Goal: Information Seeking & Learning: Learn about a topic

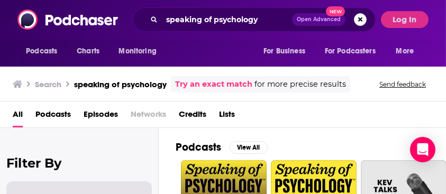
scroll to position [70, 0]
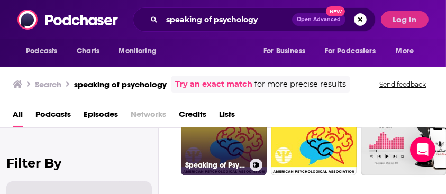
click at [229, 139] on link "Speaking of Psychology" at bounding box center [224, 133] width 86 height 86
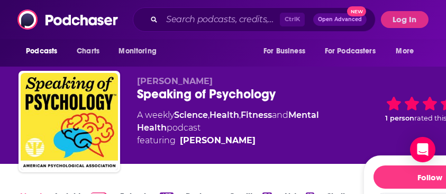
scroll to position [70, 0]
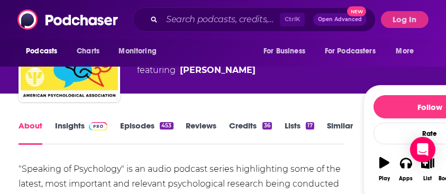
click at [67, 122] on link "Insights" at bounding box center [81, 133] width 52 height 24
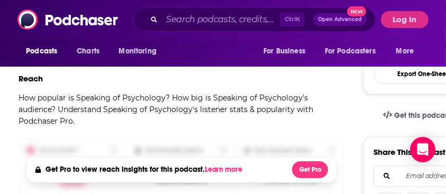
scroll to position [212, 0]
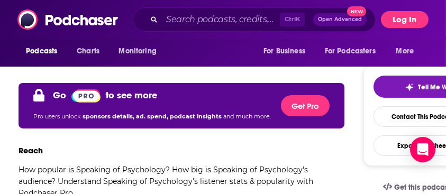
click at [396, 26] on button "Log In" at bounding box center [405, 19] width 48 height 17
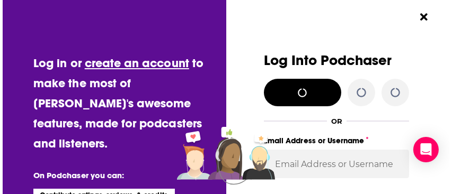
scroll to position [0, 0]
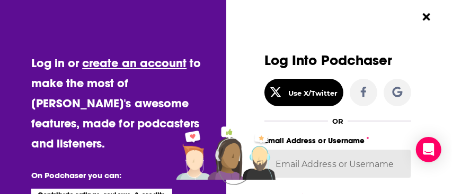
type input "SusanHershberg"
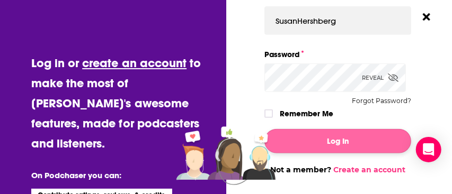
scroll to position [176, 0]
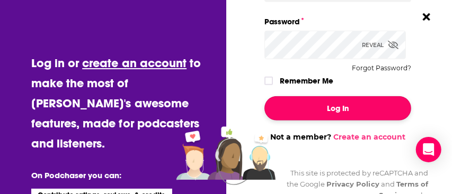
click at [321, 111] on button "Log In" at bounding box center [337, 108] width 147 height 24
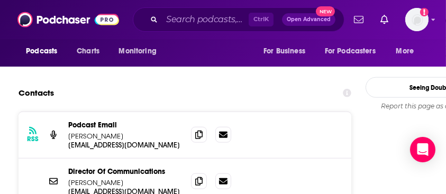
scroll to position [1089, 0]
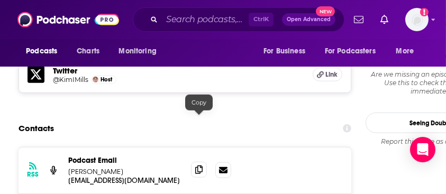
click at [197, 166] on icon at bounding box center [198, 170] width 7 height 8
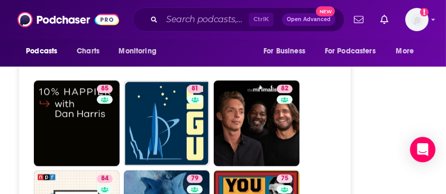
scroll to position [2748, 0]
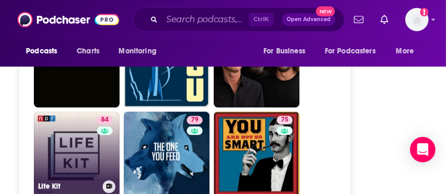
click at [104, 116] on div "84" at bounding box center [106, 148] width 19 height 65
type input "[URL][DOMAIN_NAME]"
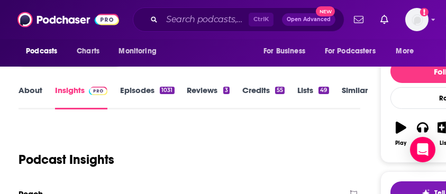
scroll to position [70, 0]
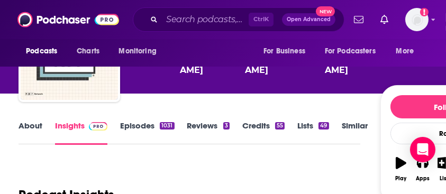
click at [32, 122] on link "About" at bounding box center [31, 133] width 24 height 24
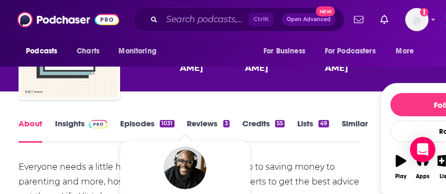
scroll to position [70, 0]
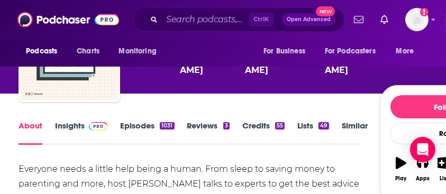
click at [87, 129] on span at bounding box center [96, 126] width 23 height 10
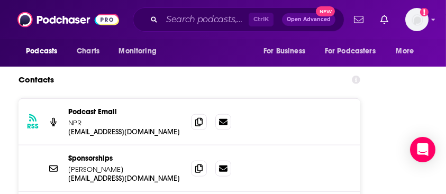
scroll to position [1165, 0]
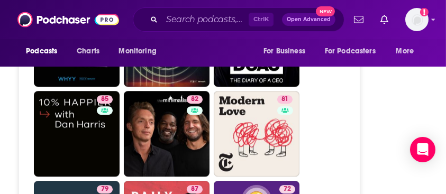
scroll to position [3177, 0]
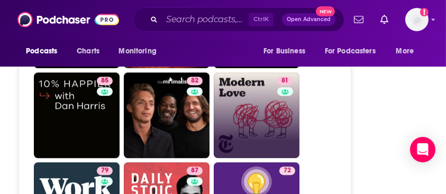
scroll to position [3106, 0]
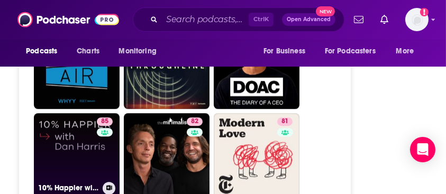
click at [81, 115] on link "85 10% Happier with [PERSON_NAME]" at bounding box center [77, 156] width 86 height 86
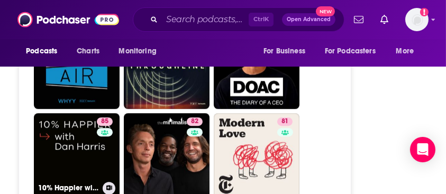
type input "[URL][DOMAIN_NAME][PERSON_NAME]"
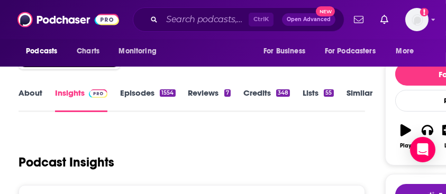
scroll to position [106, 0]
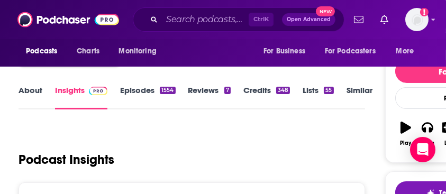
click at [34, 93] on link "About" at bounding box center [31, 97] width 24 height 24
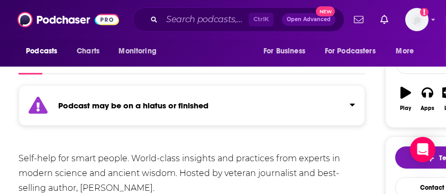
scroll to position [70, 0]
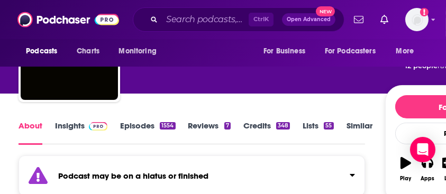
click at [79, 124] on link "Insights" at bounding box center [81, 133] width 52 height 24
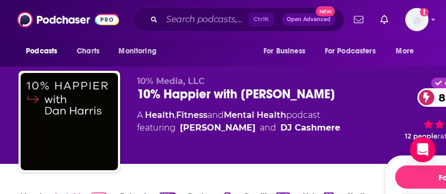
scroll to position [35, 0]
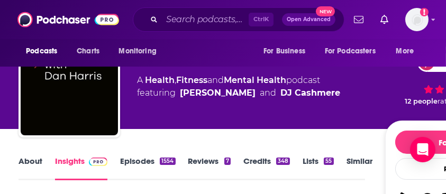
click at [28, 165] on link "About" at bounding box center [31, 168] width 24 height 24
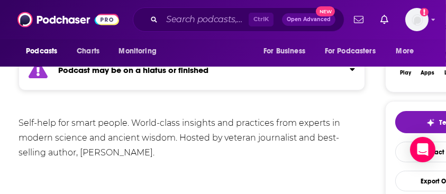
scroll to position [70, 0]
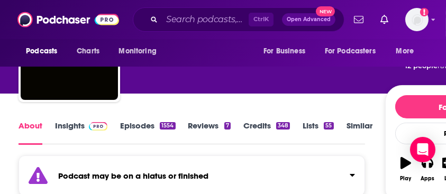
click at [56, 128] on link "Insights" at bounding box center [81, 133] width 52 height 24
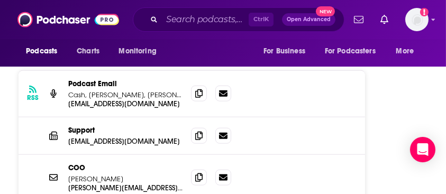
scroll to position [1393, 0]
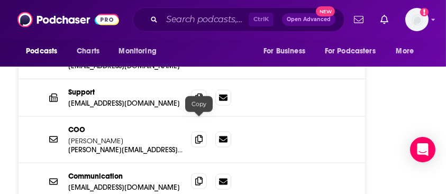
click at [202, 177] on icon at bounding box center [198, 181] width 7 height 8
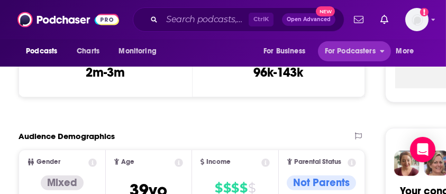
scroll to position [405, 0]
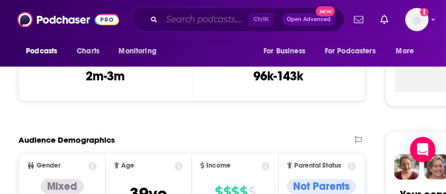
click at [194, 22] on input "Search podcasts, credits, & more..." at bounding box center [205, 19] width 87 height 17
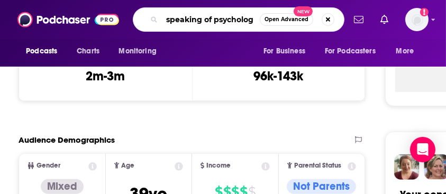
type input "speaking of psychology"
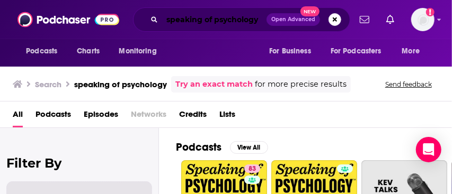
click at [179, 21] on input "speaking of psychology" at bounding box center [214, 19] width 104 height 17
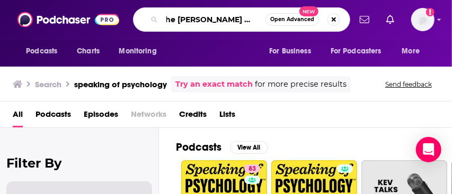
scroll to position [0, 6]
type input "the [PERSON_NAME] psychology"
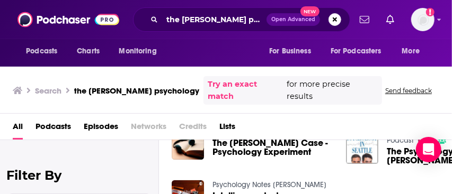
scroll to position [141, 0]
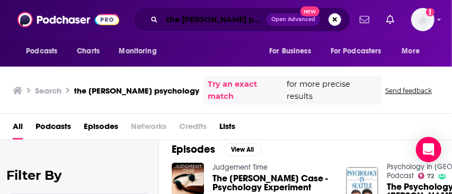
click at [195, 23] on input "the [PERSON_NAME] psychology" at bounding box center [214, 19] width 104 height 17
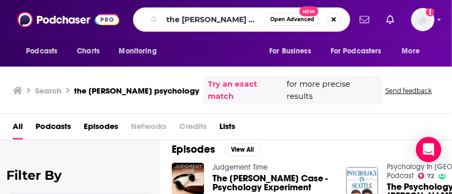
drag, startPoint x: 383, startPoint y: 177, endPoint x: 376, endPoint y: 177, distance: 7.4
click at [380, 177] on div "Psychology In [GEOGRAPHIC_DATA] Podcast 72 The Psychology of [PERSON_NAME]" at bounding box center [426, 183] width 161 height 41
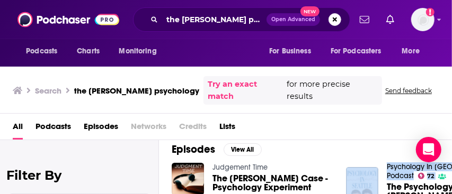
click at [364, 176] on img "The Psychology of Brock Turner" at bounding box center [362, 183] width 32 height 32
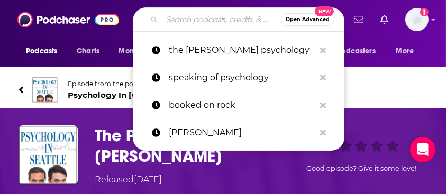
click at [186, 16] on input "Search podcasts, credits, & more..." at bounding box center [221, 19] width 119 height 17
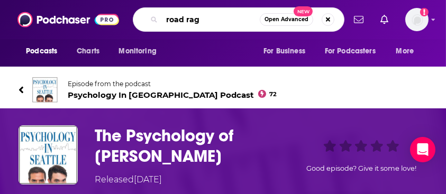
type input "road rage"
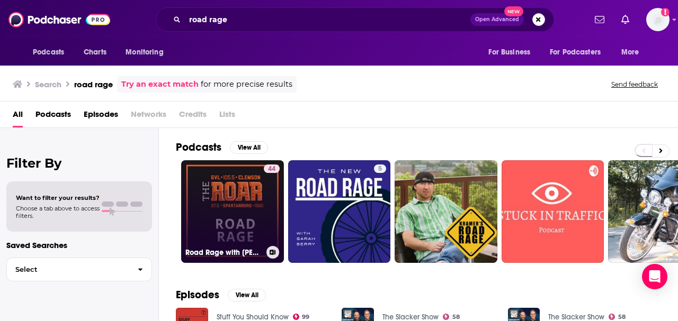
click at [227, 194] on link "44 Road Rage with [PERSON_NAME] 3-7pm" at bounding box center [232, 211] width 103 height 103
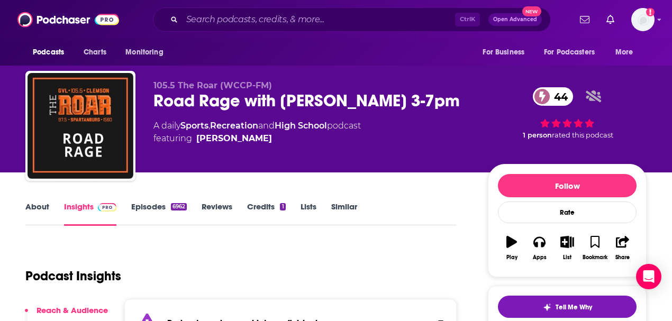
click at [35, 194] on link "About" at bounding box center [37, 214] width 24 height 24
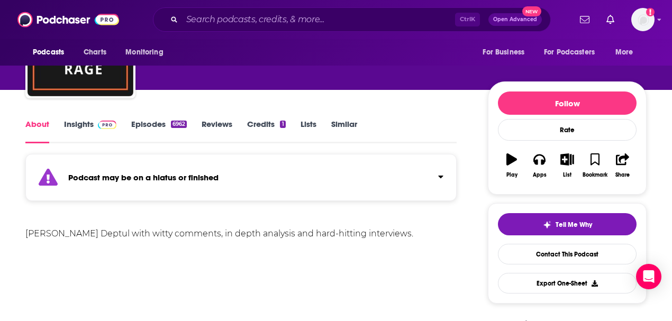
scroll to position [106, 0]
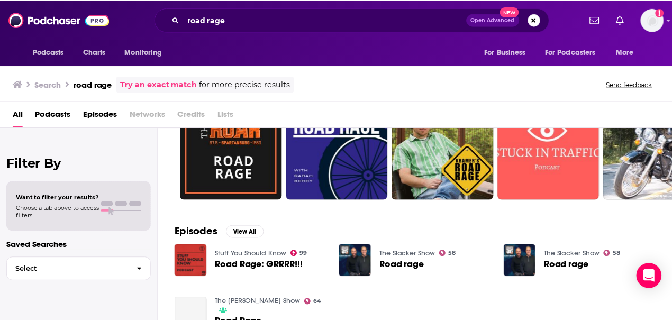
scroll to position [106, 0]
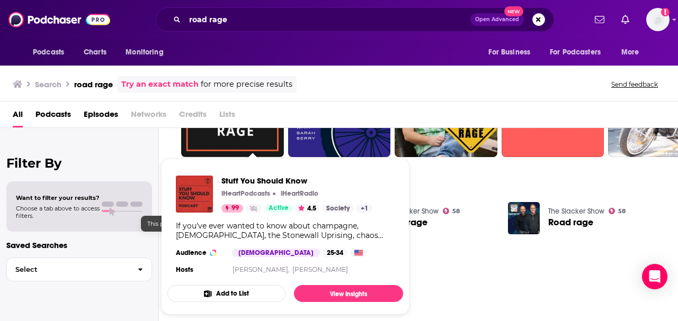
click at [264, 194] on link "Active" at bounding box center [278, 208] width 29 height 8
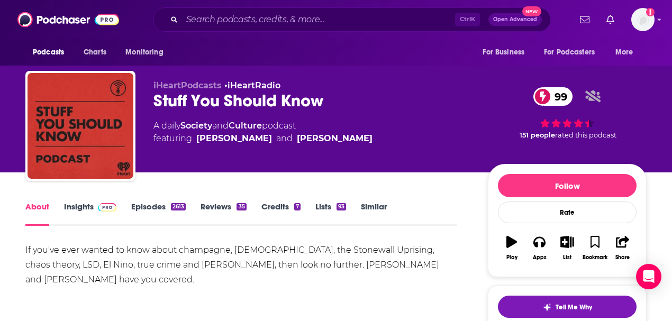
click at [67, 194] on link "Insights" at bounding box center [90, 214] width 52 height 24
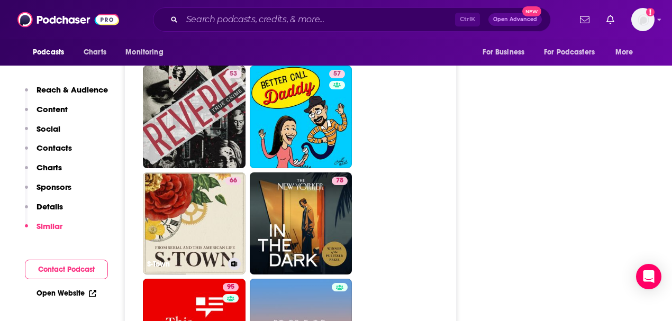
scroll to position [4024, 0]
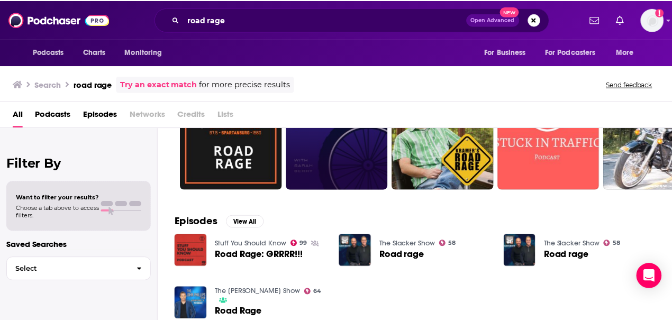
scroll to position [141, 0]
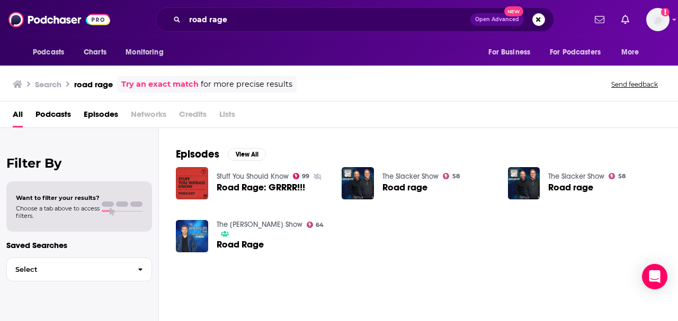
click at [243, 184] on span "Road Rage: GRRRR!!!" at bounding box center [261, 187] width 88 height 9
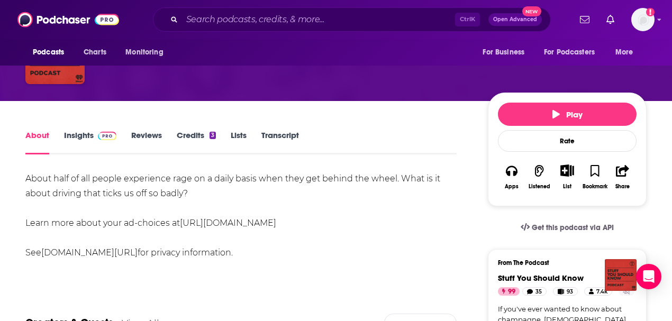
scroll to position [141, 0]
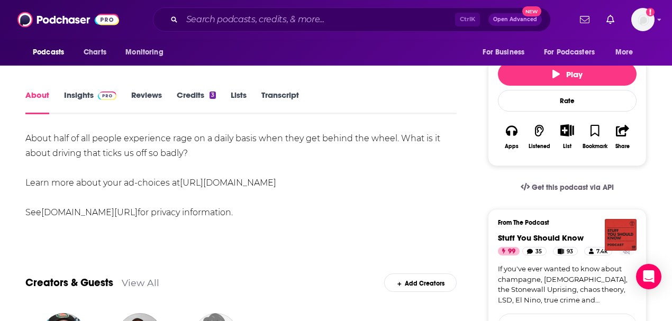
click at [82, 97] on link "Insights" at bounding box center [90, 102] width 52 height 24
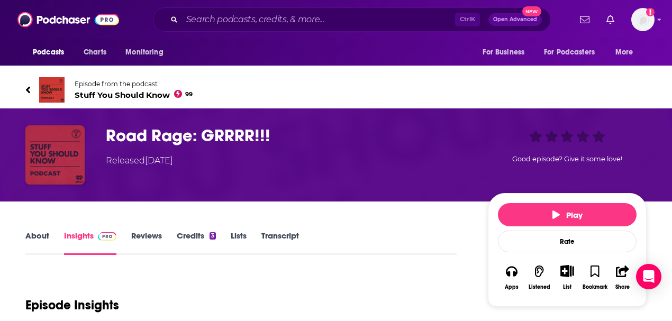
click at [39, 152] on img "Road Rage: GRRRR!!!" at bounding box center [54, 154] width 59 height 59
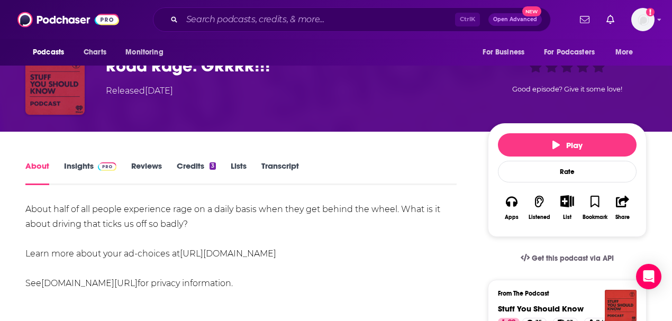
scroll to position [70, 0]
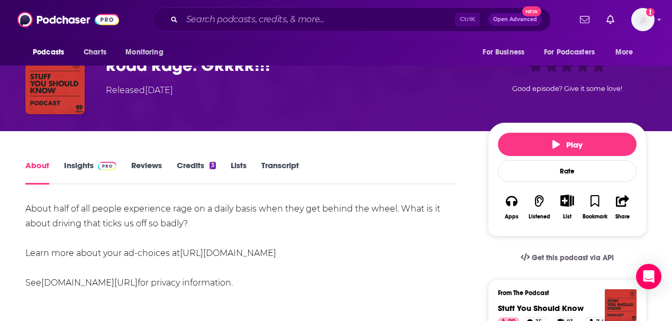
click at [84, 166] on link "Insights" at bounding box center [90, 172] width 52 height 24
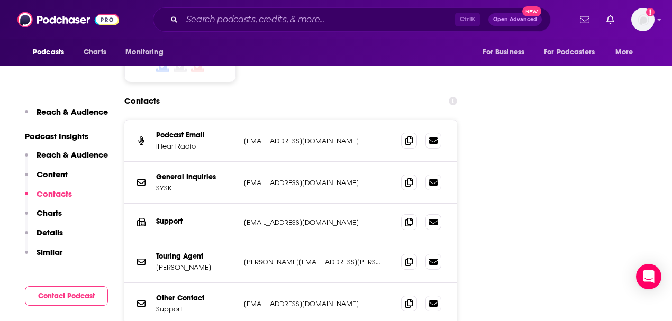
scroll to position [1059, 0]
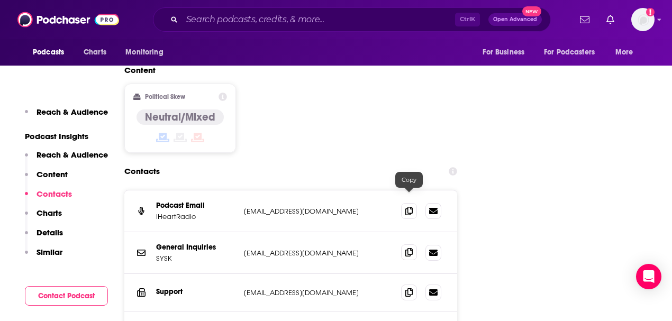
click at [405, 194] on span at bounding box center [409, 253] width 16 height 16
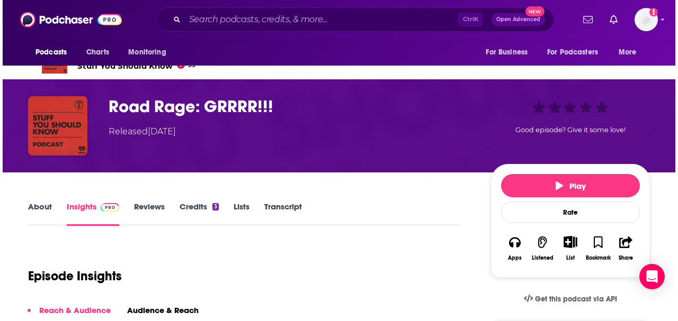
scroll to position [0, 0]
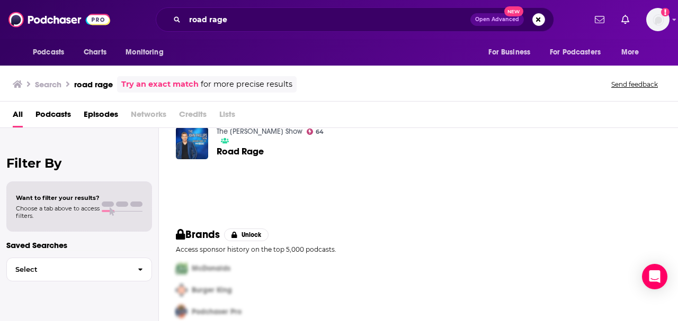
scroll to position [247, 0]
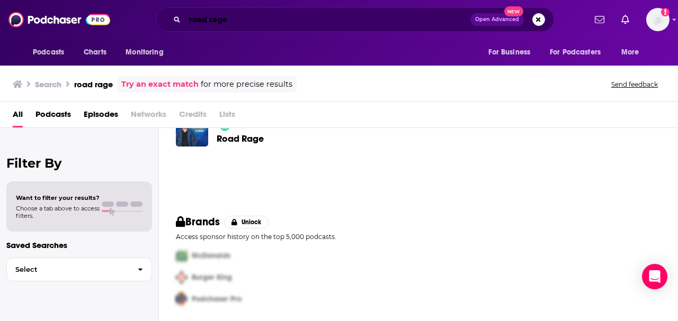
click at [239, 23] on input "road rage" at bounding box center [327, 19] width 285 height 17
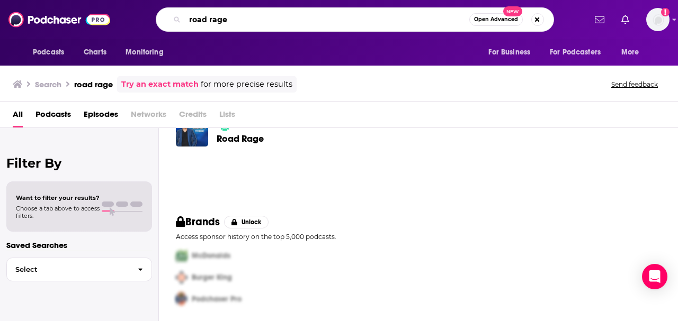
drag, startPoint x: 236, startPoint y: 21, endPoint x: 186, endPoint y: 20, distance: 49.3
click at [186, 20] on input "road rage" at bounding box center [327, 19] width 284 height 17
type input "psychology"
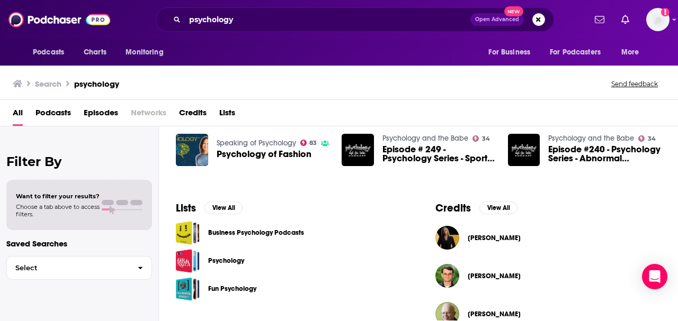
scroll to position [345, 0]
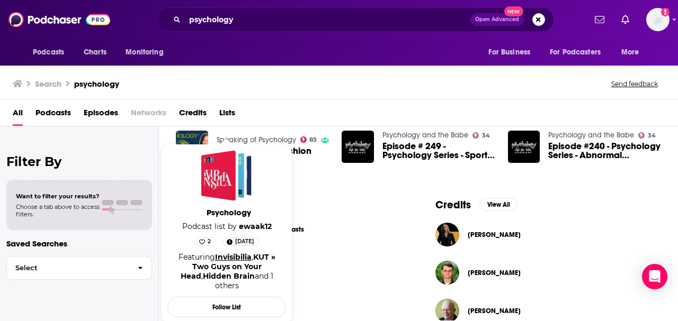
click at [218, 194] on link "Invisibilia" at bounding box center [233, 258] width 37 height 10
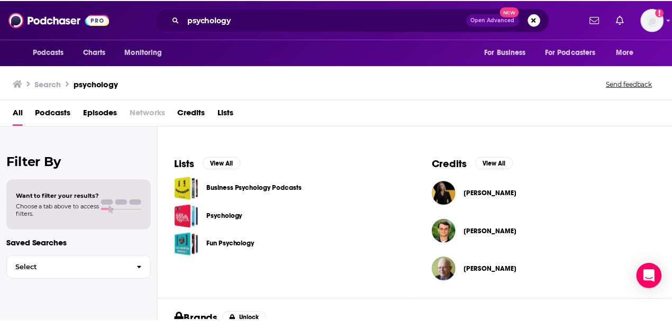
scroll to position [388, 0]
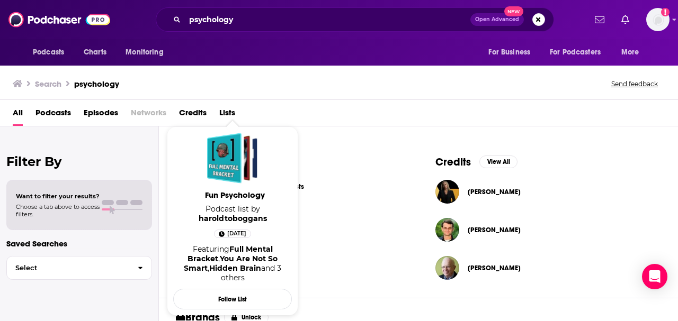
click at [341, 194] on div "Lists View All Business Psychology Podcasts Psychology Fun Psychology" at bounding box center [288, 221] width 259 height 156
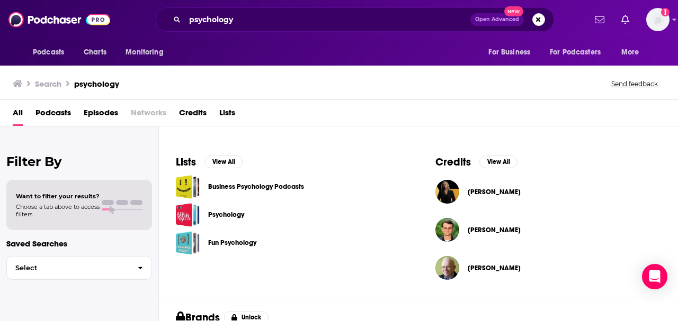
click at [179, 194] on div "Fun Psychology" at bounding box center [184, 243] width 16 height 24
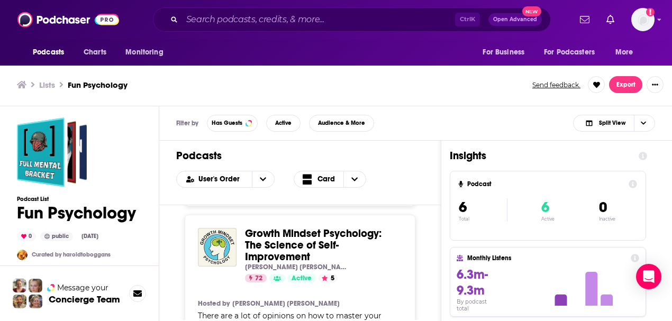
scroll to position [1129, 0]
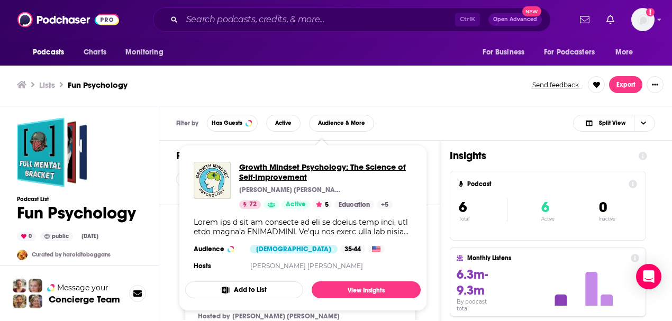
click at [289, 171] on span "Growth Mindset Psychology: The Science of Self-Improvement" at bounding box center [325, 172] width 173 height 20
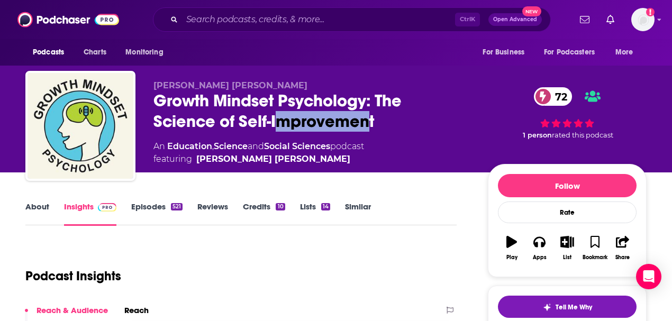
drag, startPoint x: 372, startPoint y: 123, endPoint x: 283, endPoint y: 131, distance: 89.4
click at [283, 131] on div "[PERSON_NAME] [PERSON_NAME] Growth Mindset Psychology: The Science of [MEDICAL_…" at bounding box center [313, 122] width 318 height 85
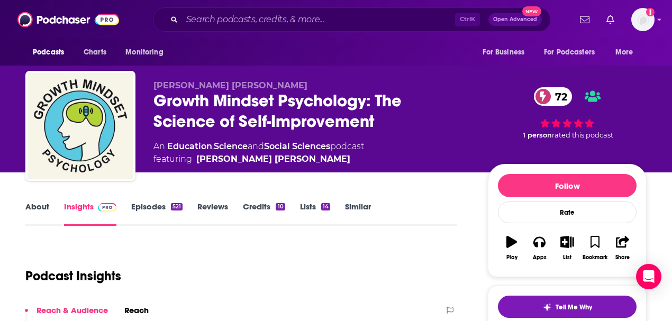
drag, startPoint x: 385, startPoint y: 123, endPoint x: 378, endPoint y: 126, distance: 8.4
click at [381, 125] on div "Growth Mindset Psychology: The Science of [MEDICAL_DATA] 72" at bounding box center [313, 111] width 318 height 41
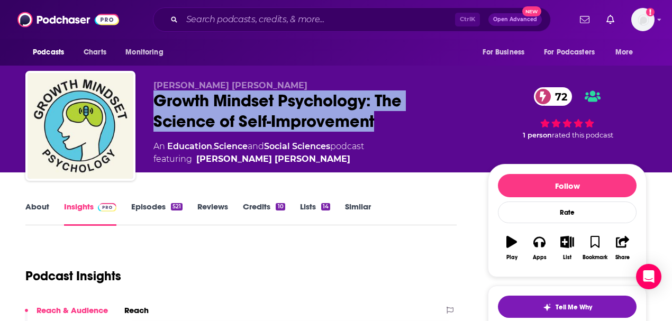
drag, startPoint x: 367, startPoint y: 126, endPoint x: 151, endPoint y: 98, distance: 217.3
click at [151, 98] on div "[PERSON_NAME] [PERSON_NAME] Growth Mindset Psychology: The Science of [MEDICAL_…" at bounding box center [336, 128] width 622 height 114
copy h2 "Growth Mindset Psychology: The Science of Self-Improvement"
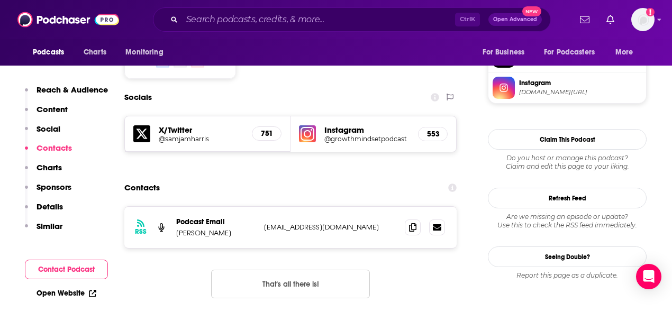
scroll to position [882, 0]
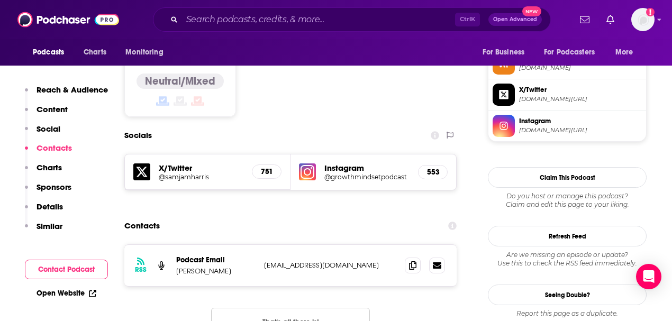
drag, startPoint x: 382, startPoint y: 201, endPoint x: 263, endPoint y: 200, distance: 119.7
click at [263, 194] on div "RSS Podcast Email [PERSON_NAME] [EMAIL_ADDRESS][DOMAIN_NAME] [EMAIL_ADDRESS][DO…" at bounding box center [290, 265] width 333 height 41
copy p "[EMAIL_ADDRESS][DOMAIN_NAME]"
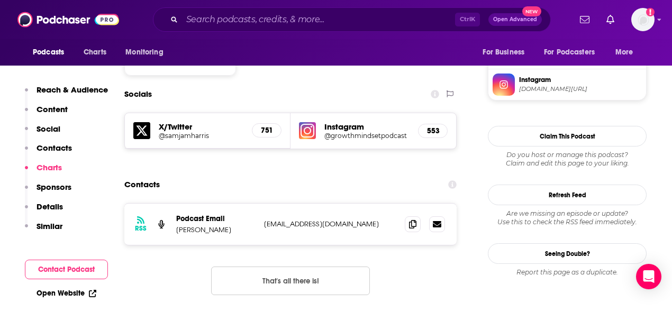
scroll to position [1023, 0]
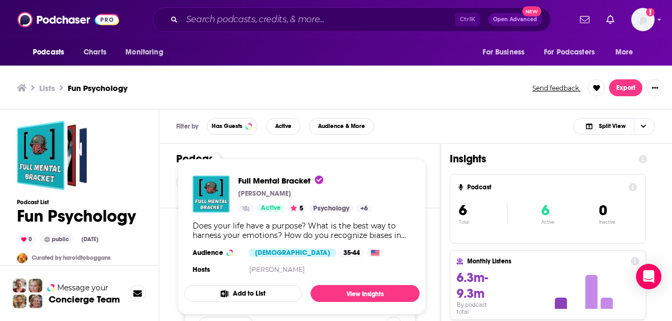
scroll to position [141, 0]
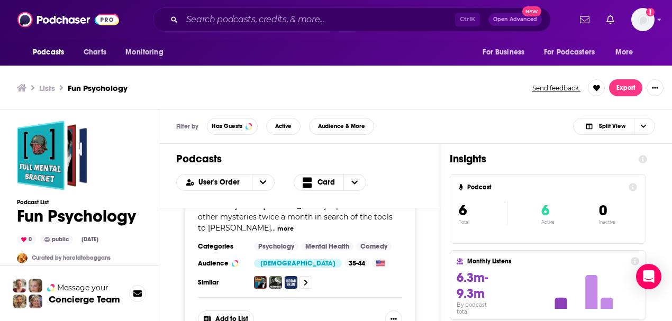
click at [440, 194] on div "Full Mental Bracket [PERSON_NAME] Active 5 Add to List Hosted by [PERSON_NAME] …" at bounding box center [300, 266] width 282 height 115
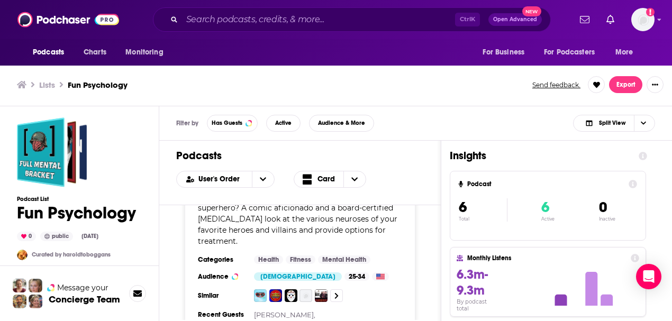
scroll to position [1591, 0]
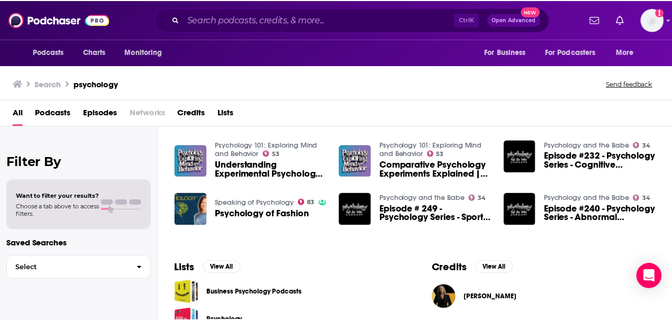
scroll to position [353, 0]
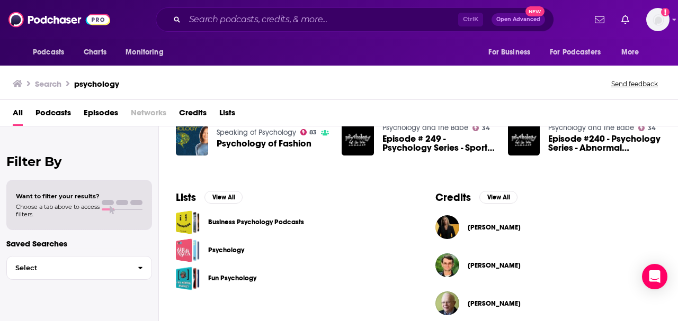
click at [181, 194] on div "Psychology" at bounding box center [184, 251] width 16 height 24
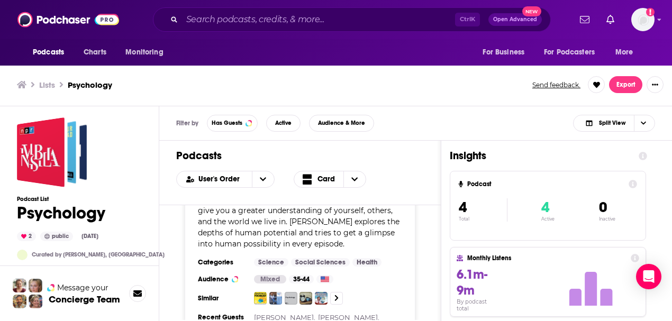
scroll to position [998, 0]
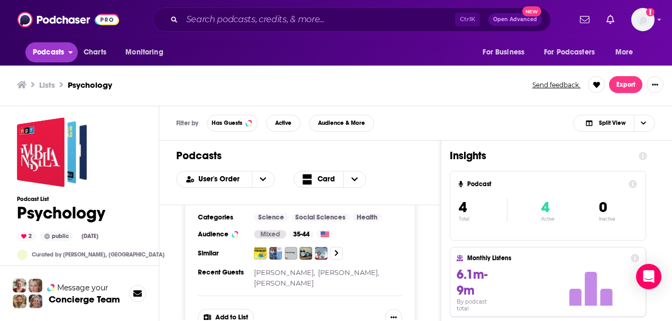
click at [51, 51] on span "Podcasts" at bounding box center [48, 52] width 31 height 15
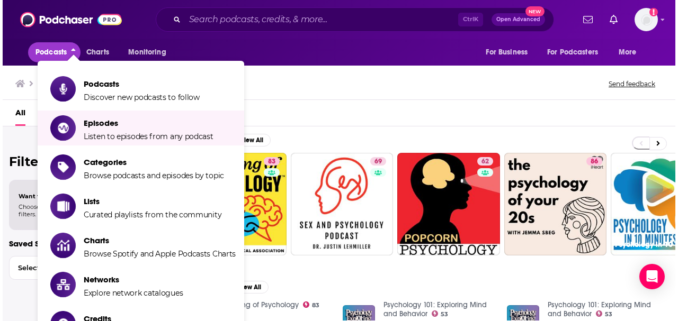
scroll to position [35, 0]
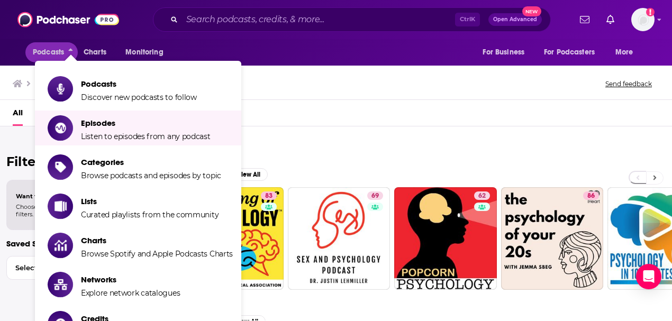
click at [446, 176] on button at bounding box center [655, 178] width 17 height 13
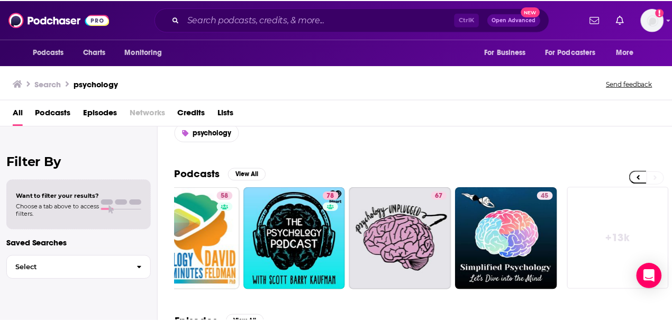
scroll to position [0, 470]
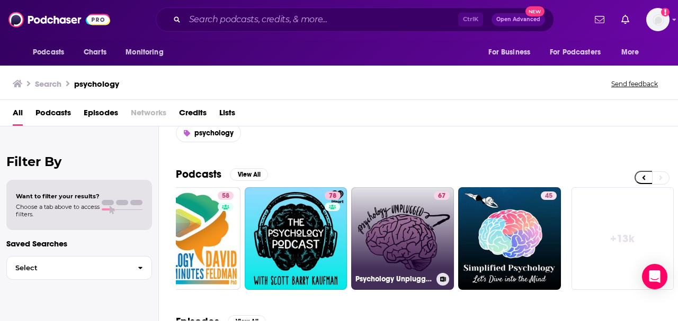
click at [392, 194] on link "67 Psychology Unplugged" at bounding box center [402, 238] width 103 height 103
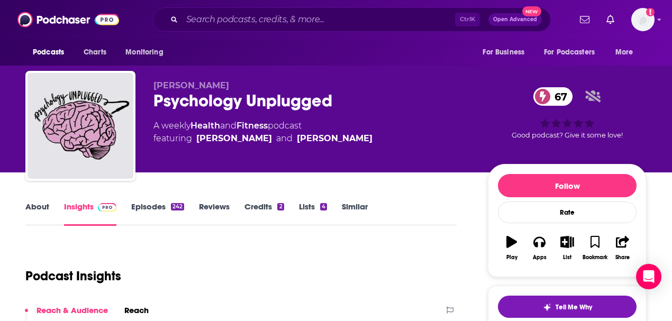
scroll to position [106, 0]
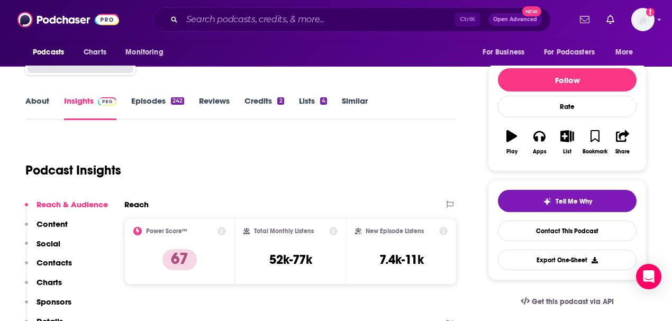
click at [47, 106] on link "About" at bounding box center [37, 108] width 24 height 24
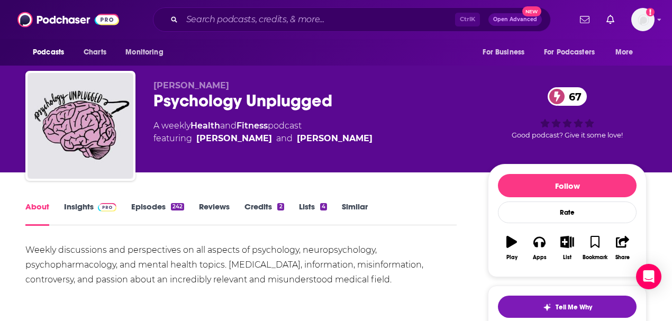
click at [70, 194] on link "Insights" at bounding box center [90, 214] width 52 height 24
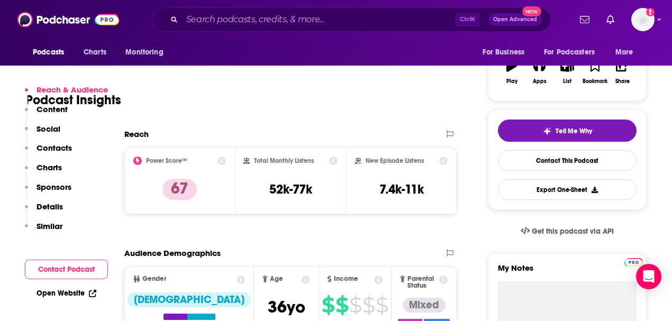
scroll to position [339, 0]
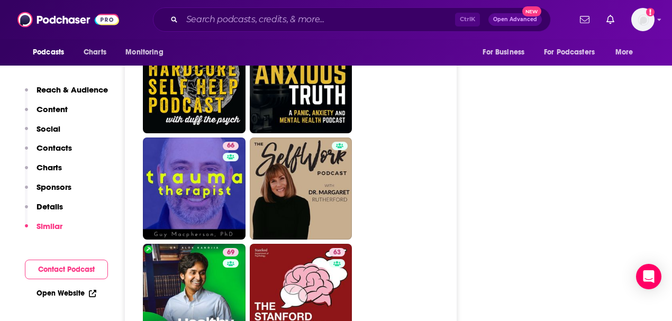
scroll to position [2365, 0]
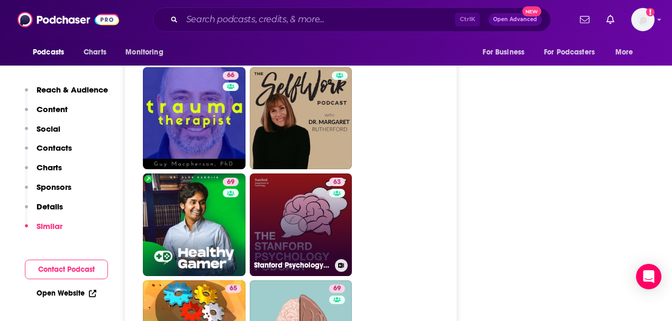
click at [312, 189] on link "63 Stanford Psychology Podcast" at bounding box center [301, 225] width 103 height 103
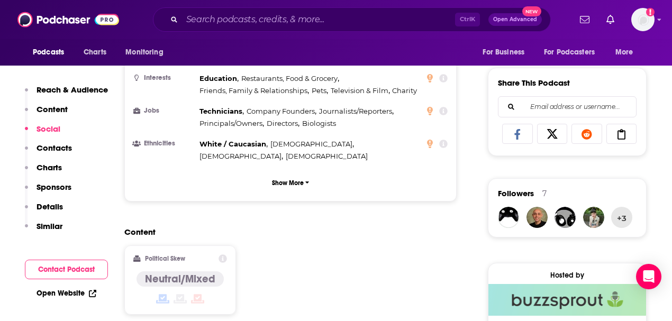
scroll to position [776, 0]
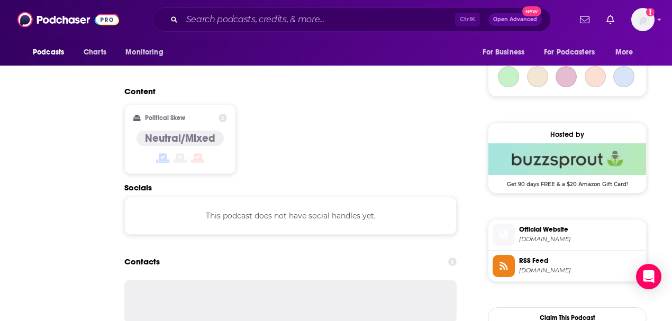
type input "[URL][DOMAIN_NAME]"
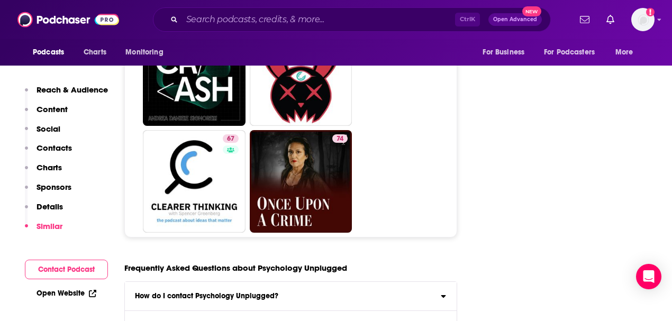
scroll to position [5330, 0]
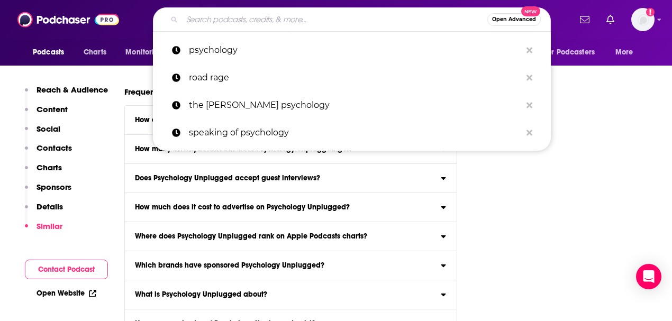
click at [234, 13] on input "Search podcasts, credits, & more..." at bounding box center [335, 19] width 306 height 17
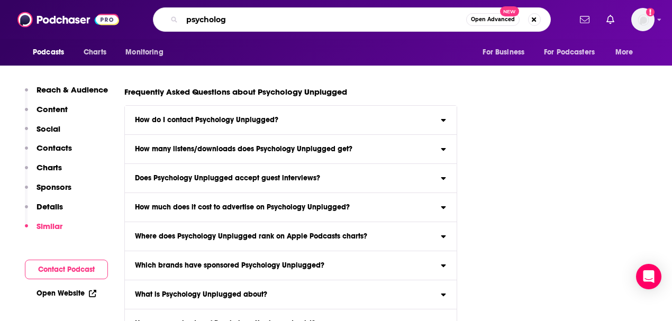
type input "psychology"
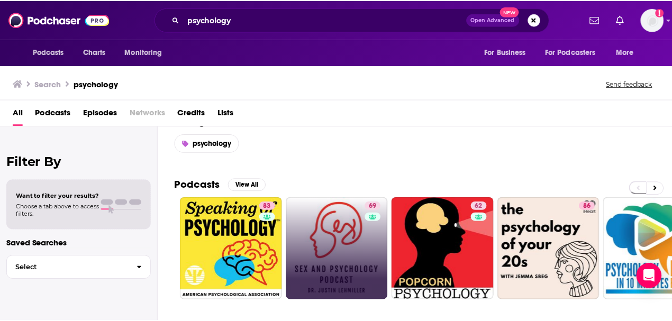
scroll to position [106, 0]
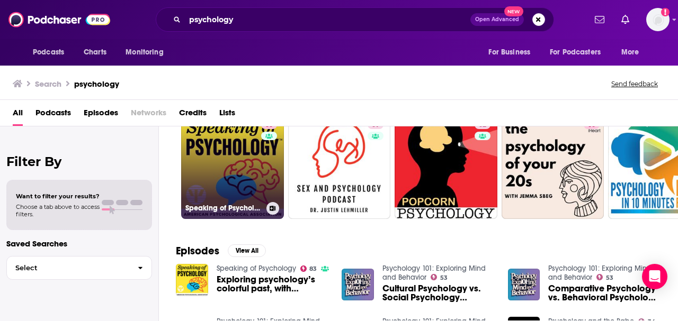
click at [228, 153] on link "83 Speaking of Psychology" at bounding box center [232, 167] width 103 height 103
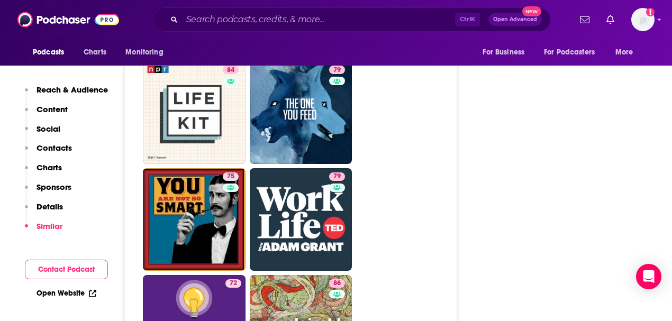
scroll to position [2718, 0]
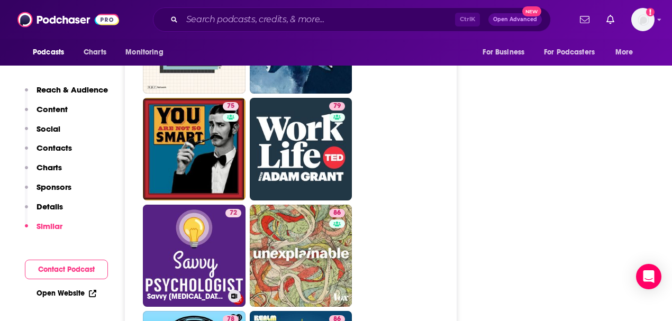
click at [214, 208] on link "72 Savvy Psychologist" at bounding box center [194, 256] width 103 height 103
type input "https://www.podchaser.com/podcasts/savvy-psychologist-20759"
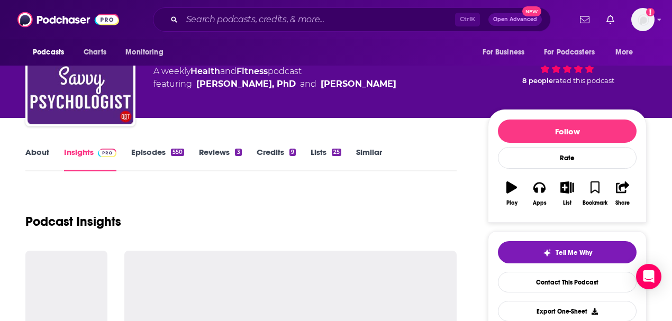
scroll to position [70, 0]
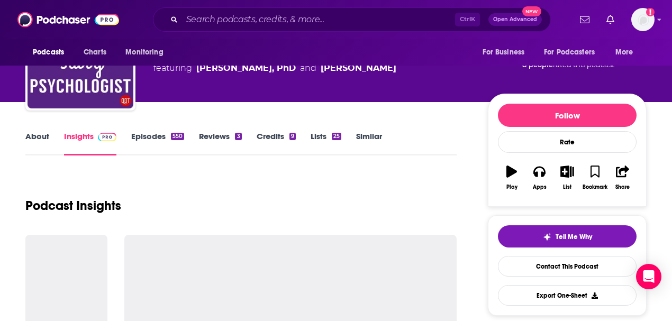
click at [31, 142] on link "About" at bounding box center [37, 143] width 24 height 24
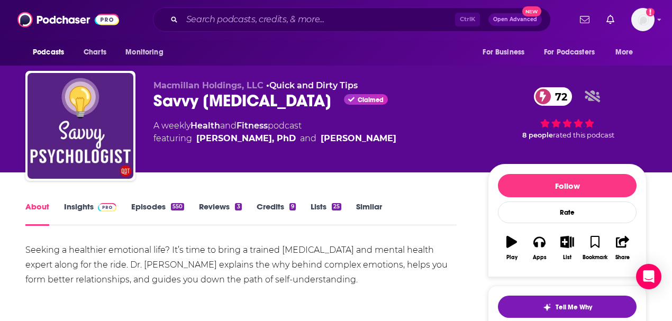
click at [76, 209] on link "Insights" at bounding box center [90, 214] width 52 height 24
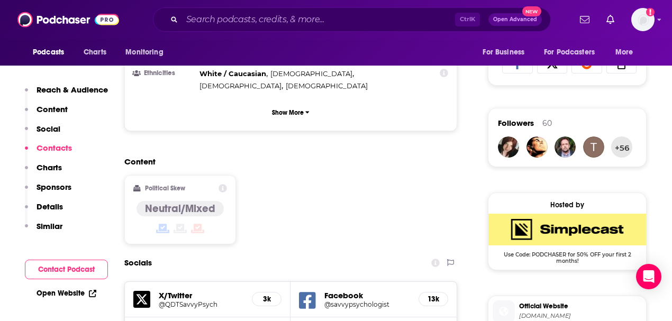
scroll to position [953, 0]
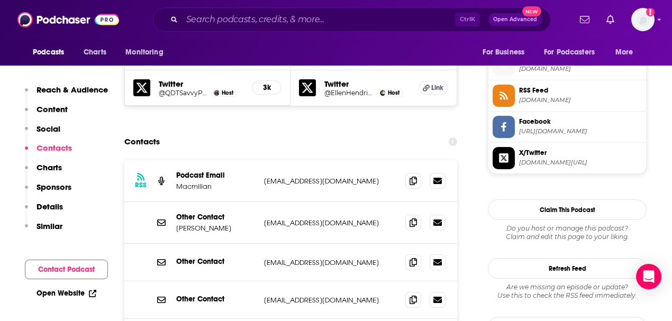
drag, startPoint x: 375, startPoint y: 128, endPoint x: 266, endPoint y: 132, distance: 109.1
click at [266, 177] on p "contact@quickanddirtytips.com" at bounding box center [330, 181] width 133 height 9
copy p "contact@quickanddirtytips.com"
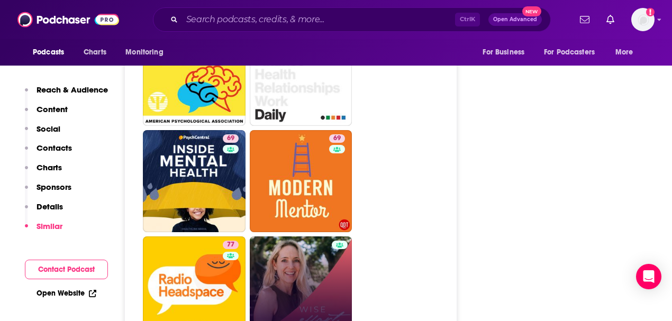
scroll to position [2612, 0]
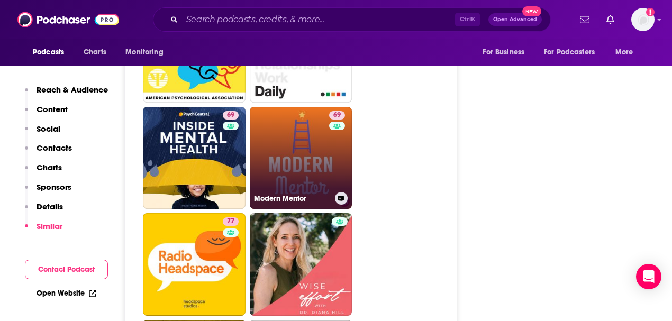
click at [285, 121] on link "69 Modern Mentor" at bounding box center [301, 158] width 103 height 103
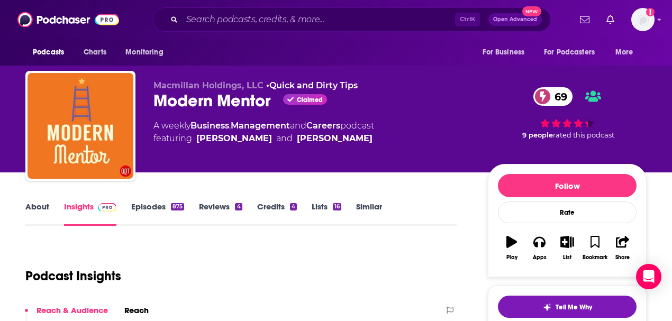
type input "https://www.podchaser.com/podcasts/savvy-psychologist-20759"
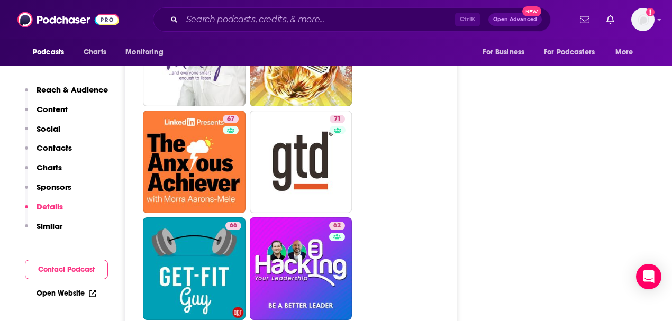
scroll to position [3283, 0]
